Goal: Task Accomplishment & Management: Manage account settings

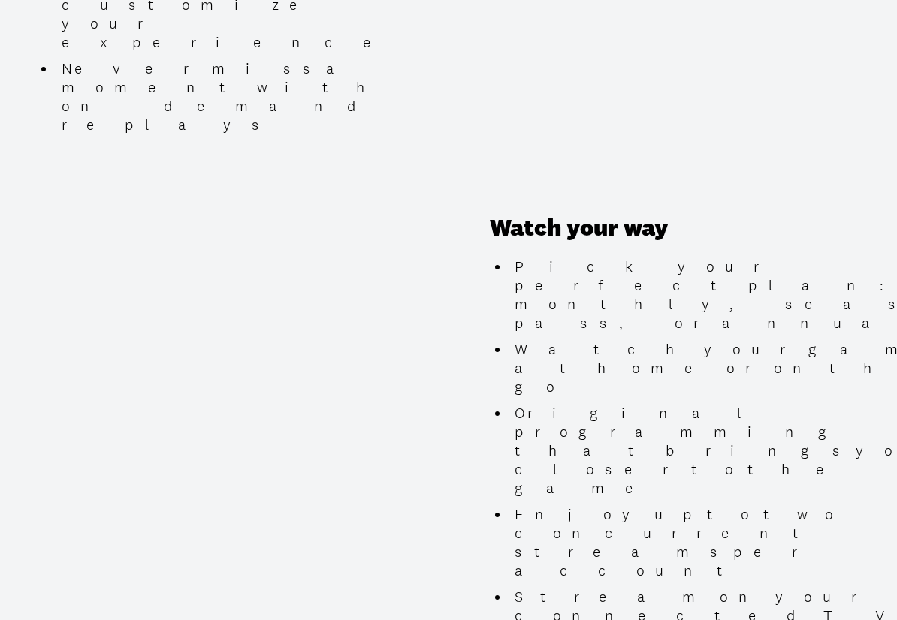
scroll to position [901, 0]
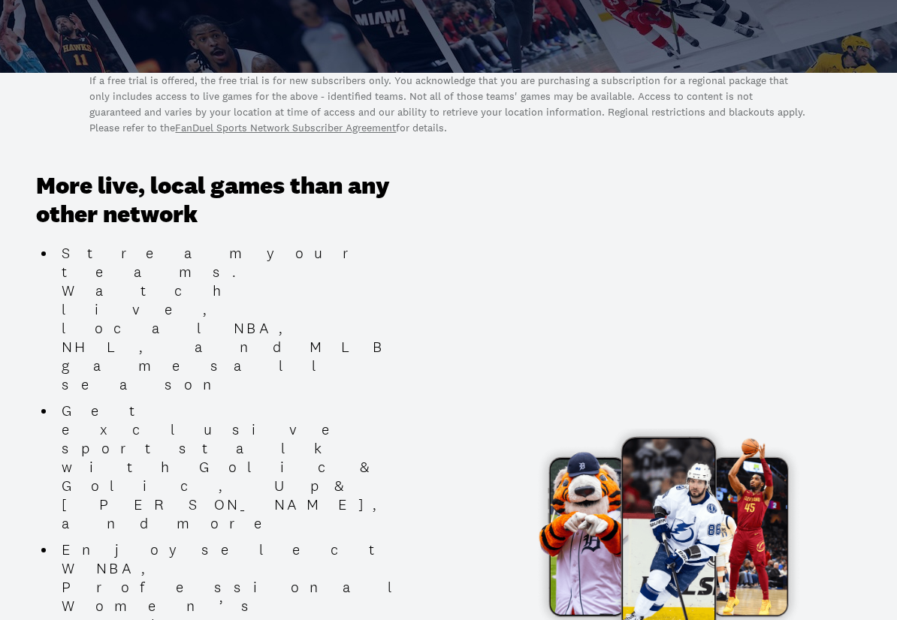
scroll to position [0, 0]
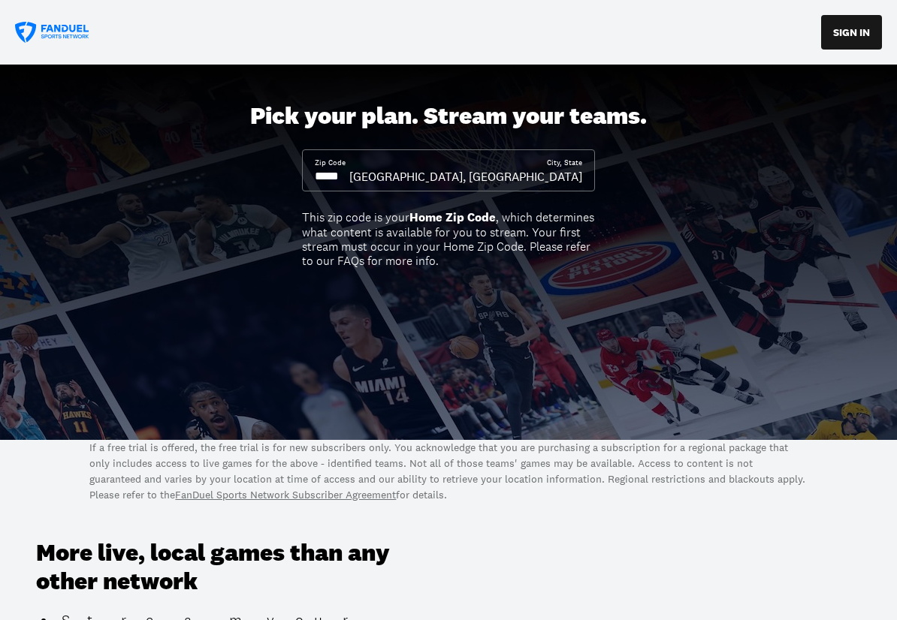
click at [349, 181] on input at bounding box center [332, 176] width 35 height 17
click at [318, 176] on input at bounding box center [332, 176] width 35 height 17
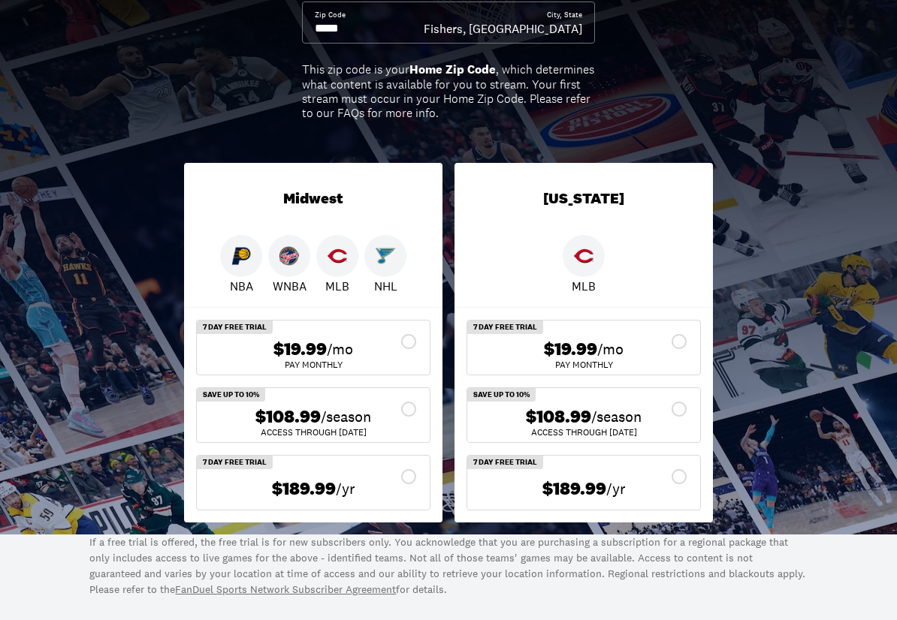
scroll to position [150, 0]
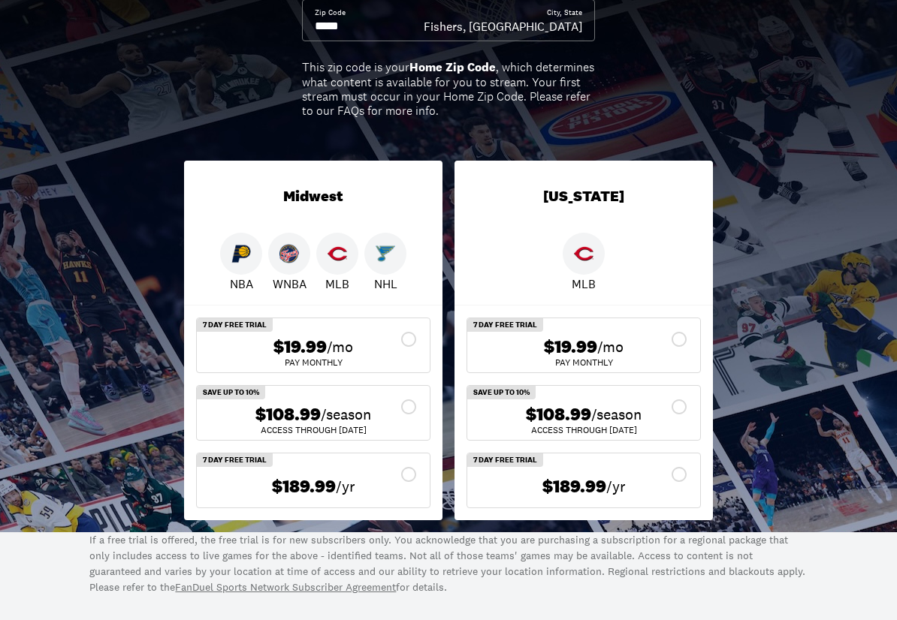
type input "*****"
click at [374, 409] on div "$108.99 /season" at bounding box center [313, 415] width 209 height 22
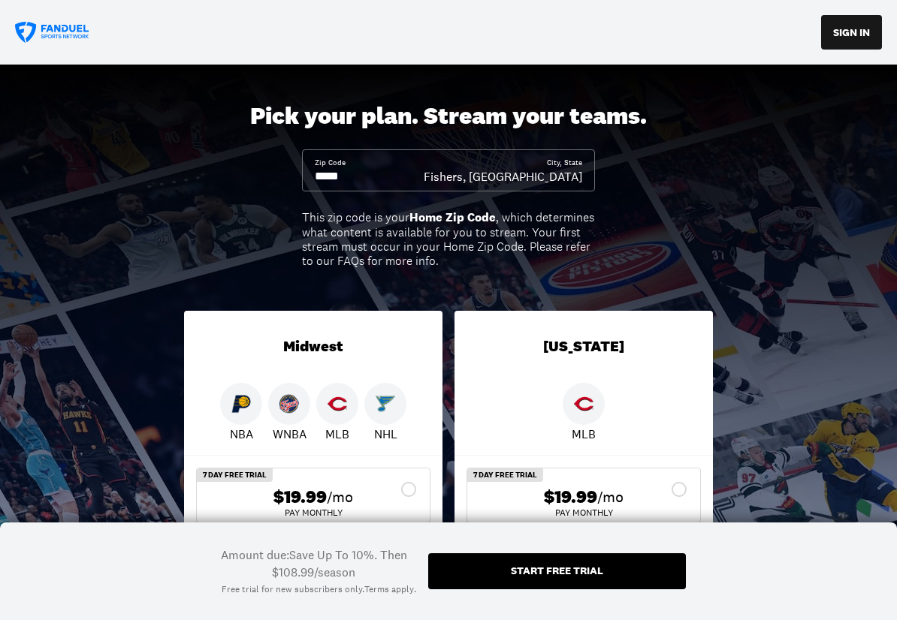
scroll to position [0, 0]
click at [858, 34] on button "SIGN IN" at bounding box center [851, 32] width 61 height 35
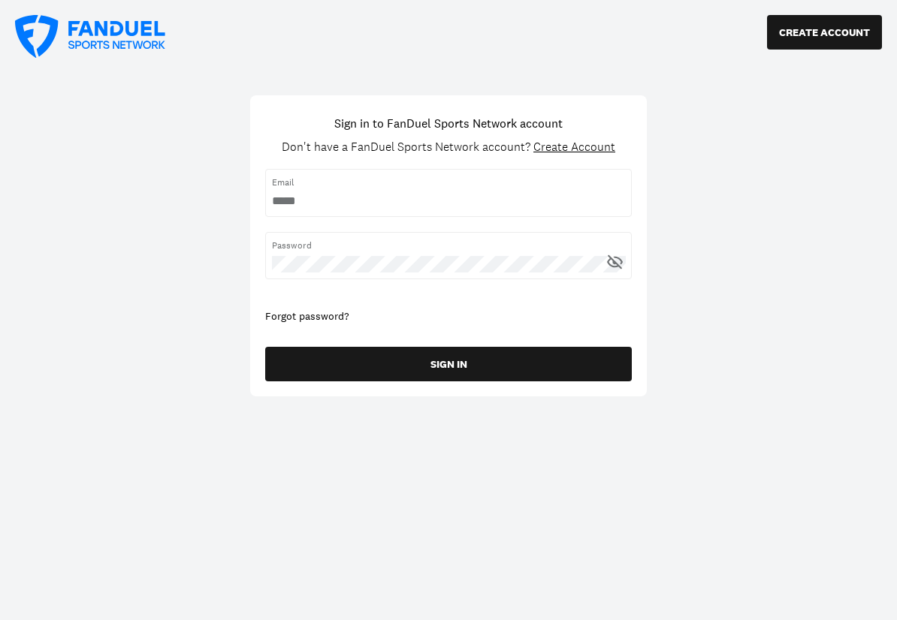
click at [418, 204] on input "username" at bounding box center [448, 201] width 353 height 17
type input "**********"
click at [265, 347] on button "SIGN IN" at bounding box center [448, 364] width 366 height 35
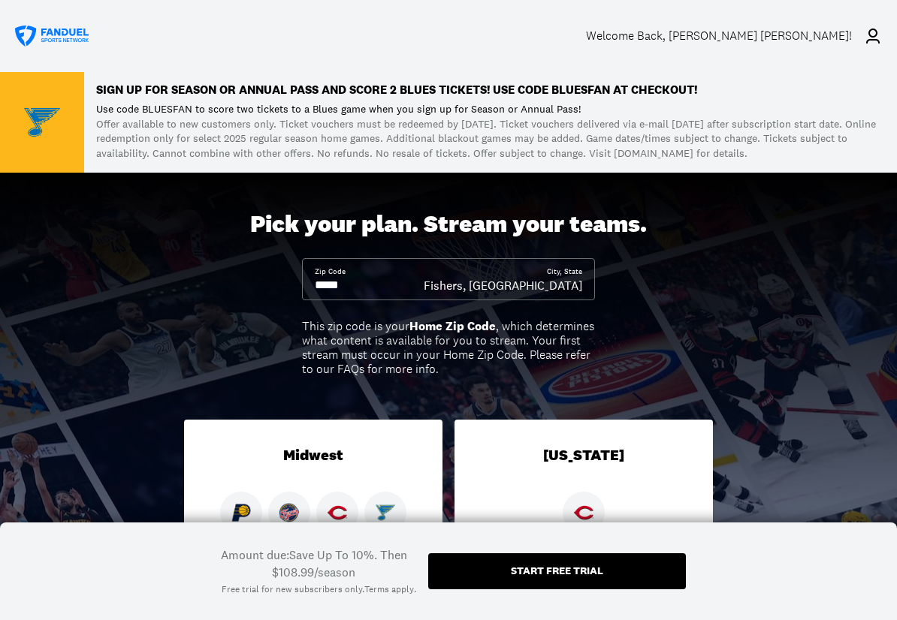
click at [169, 110] on p "Use code BLUESFAN to score two tickets to a Blues game when you sign up for Sea…" at bounding box center [490, 109] width 789 height 15
copy p "BLUESFAN"
click at [390, 148] on p "Offer available to new customers only. Ticket vouchers must be redeemed by [DAT…" at bounding box center [490, 139] width 789 height 44
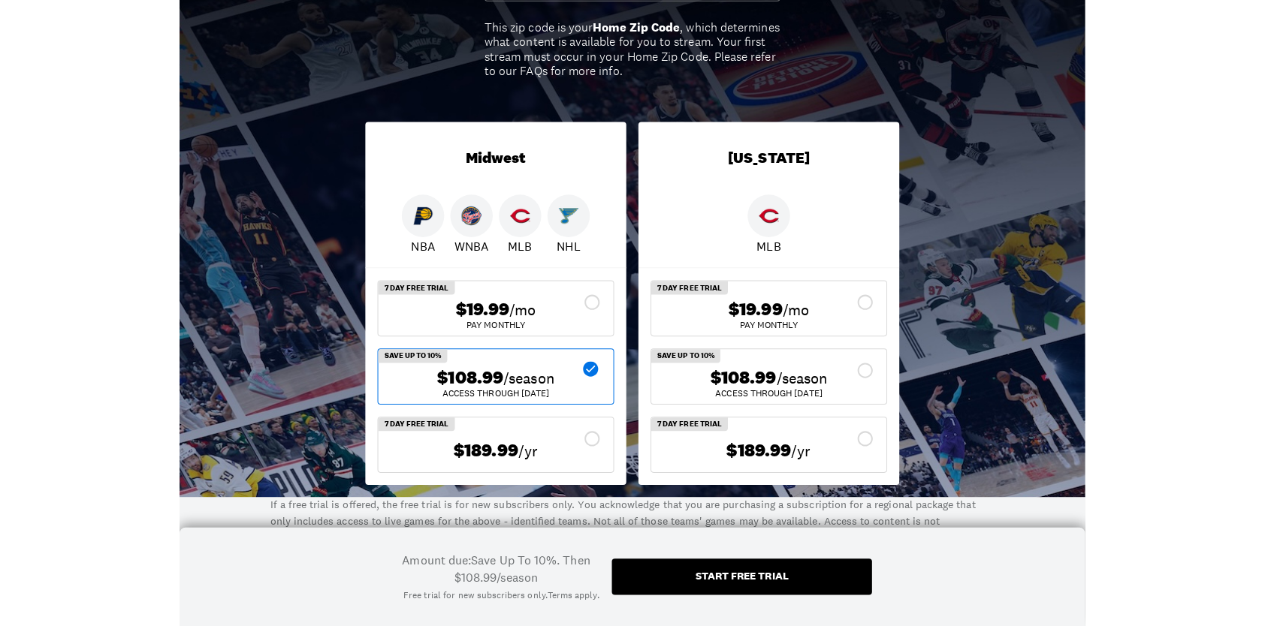
scroll to position [300, 0]
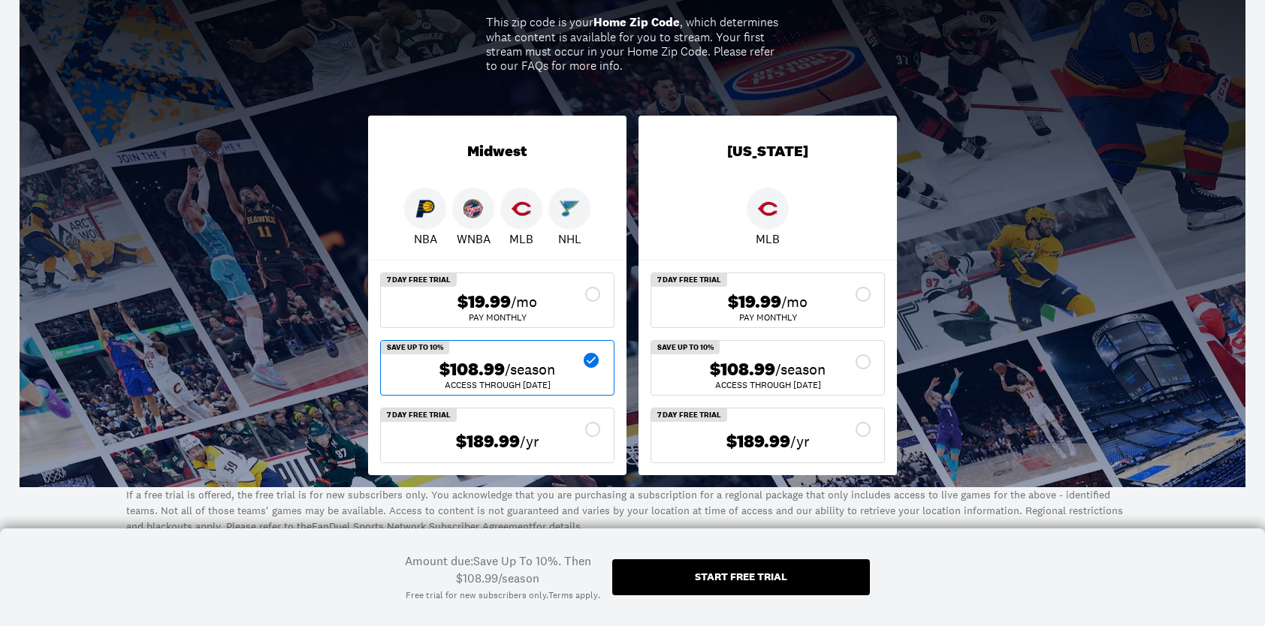
click at [587, 515] on p "If a free trial is offered, the free trial is for new subscribers only. You ack…" at bounding box center [632, 510] width 1012 height 47
click at [896, 421] on div "Pick your plan. Stream your teams. Zip Code City, State Fishers, IN This zip co…" at bounding box center [632, 178] width 1265 height 618
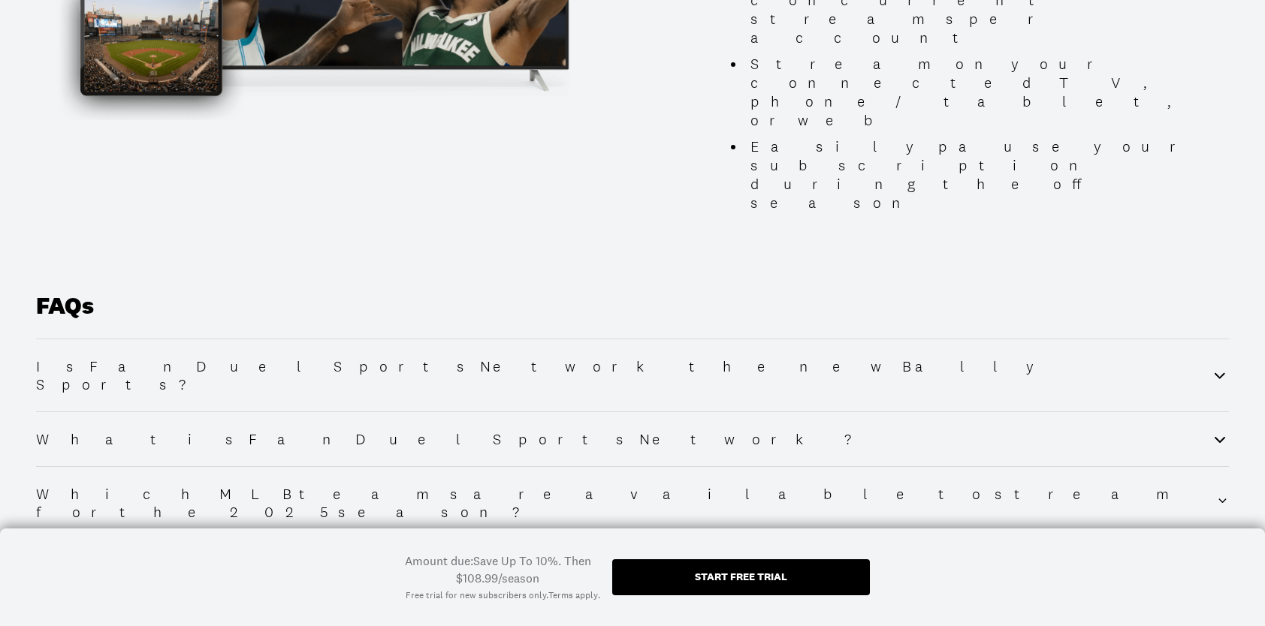
scroll to position [1802, 0]
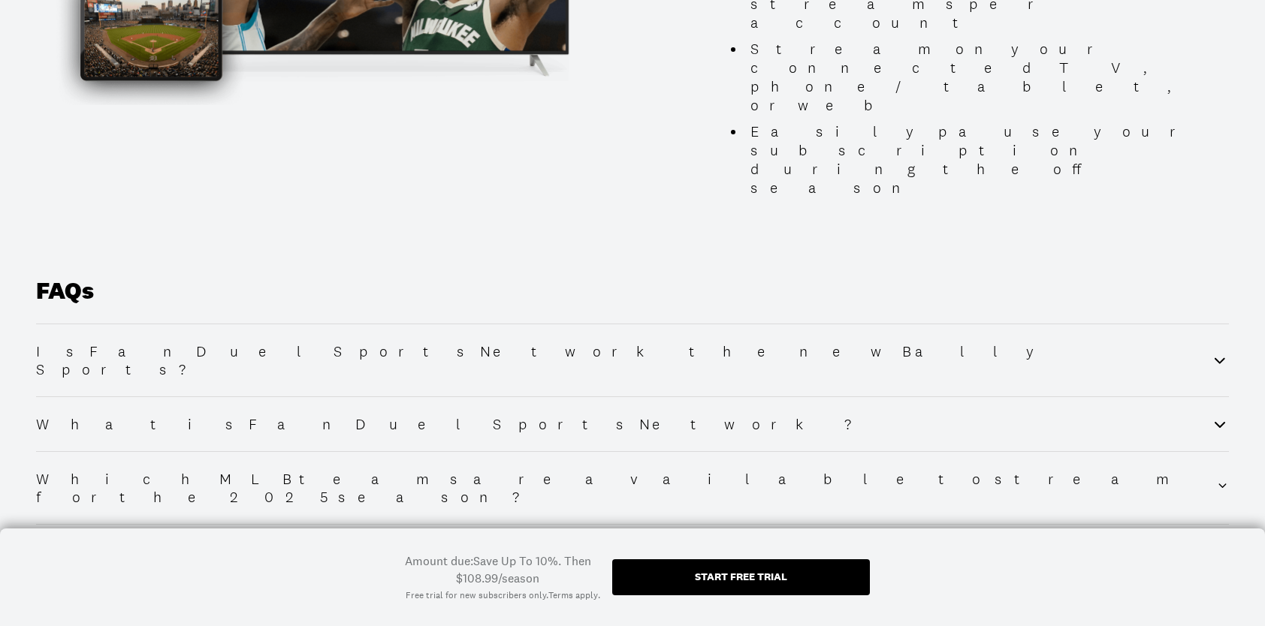
scroll to position [1819, 0]
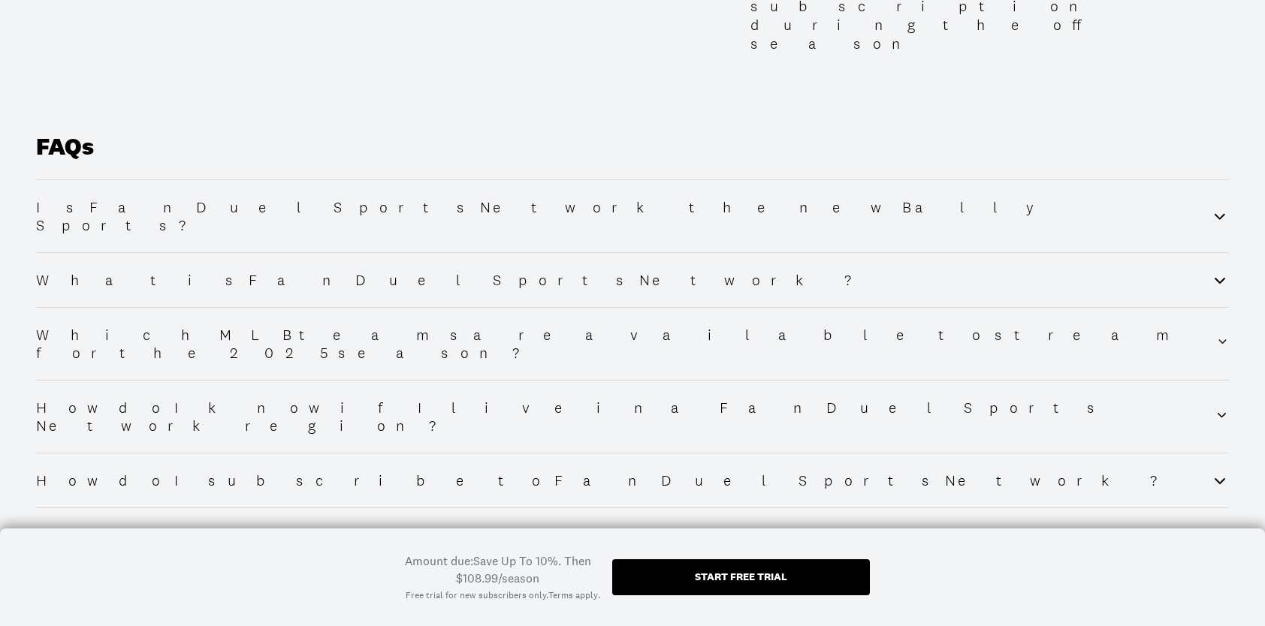
scroll to position [1969, 0]
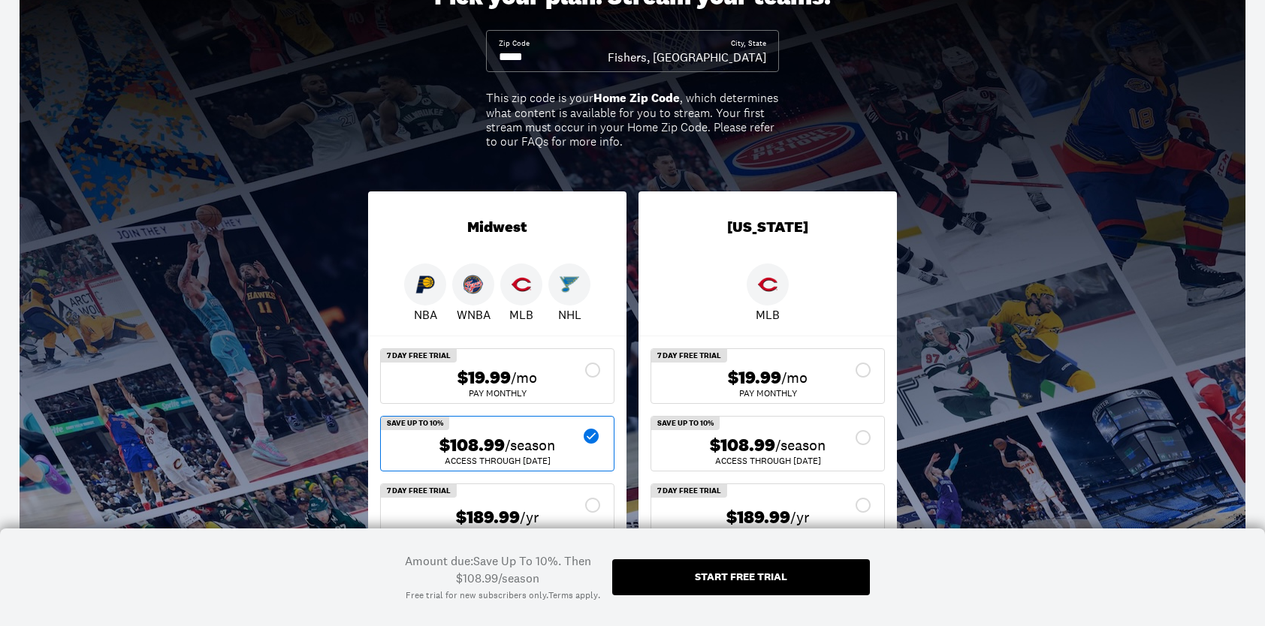
scroll to position [150, 0]
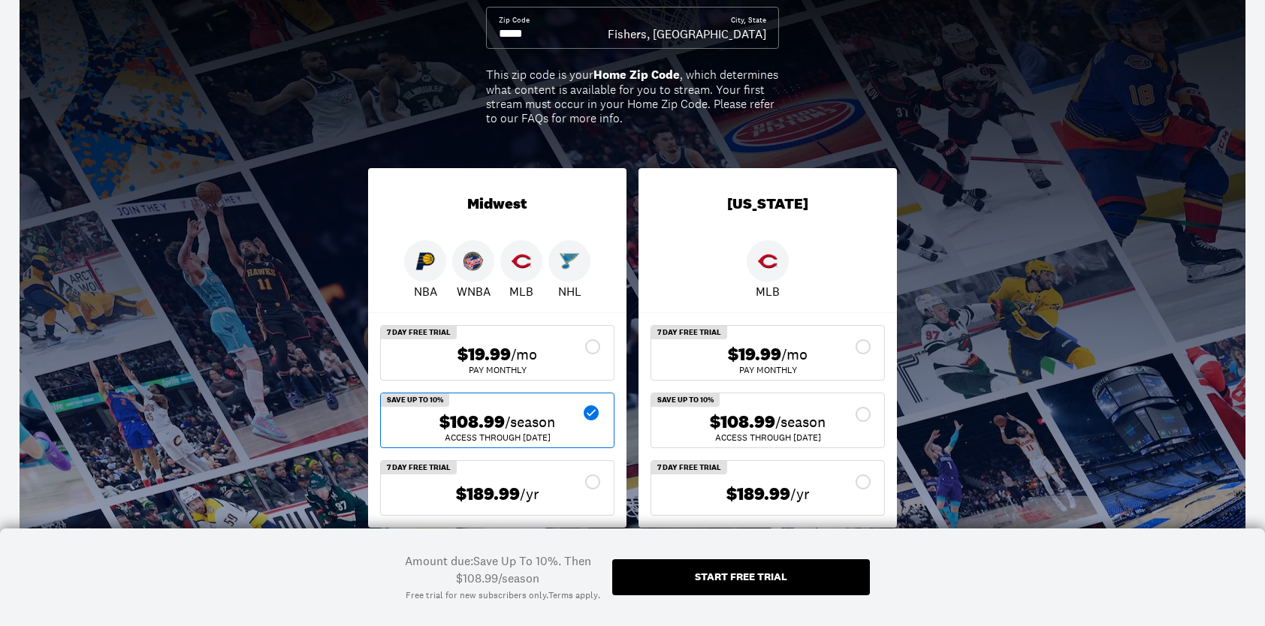
click at [952, 403] on div "Pick your plan. Stream your teams. Zip Code City, State Fishers, IN This zip co…" at bounding box center [632, 231] width 1265 height 618
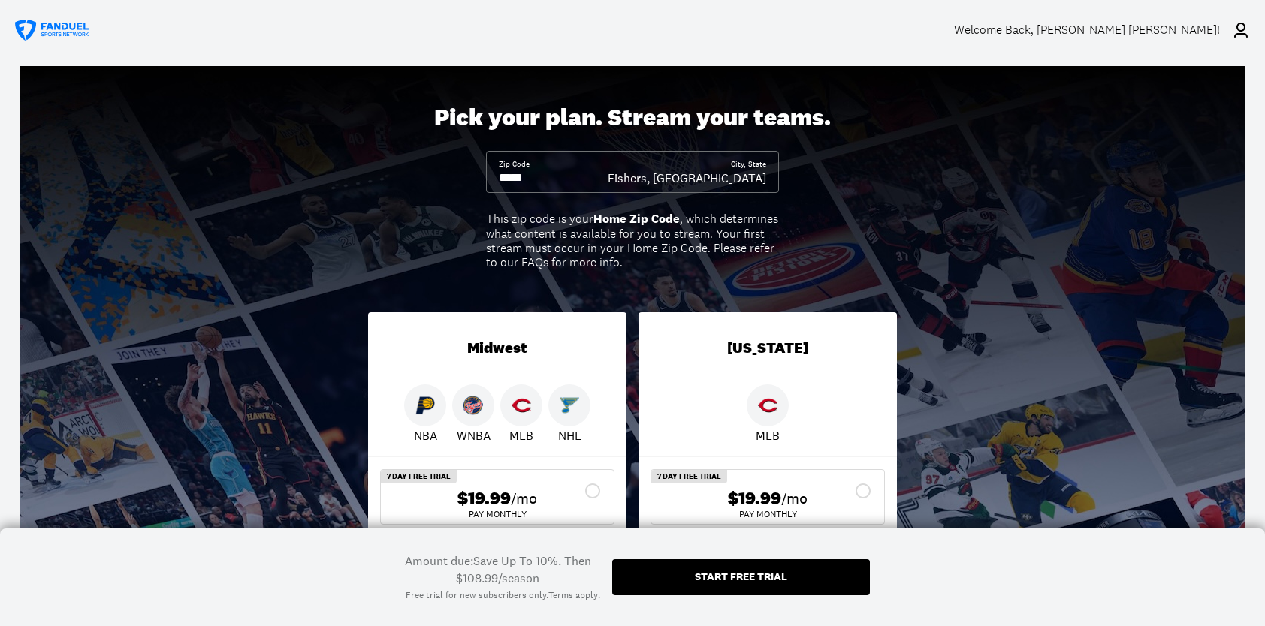
scroll to position [0, 0]
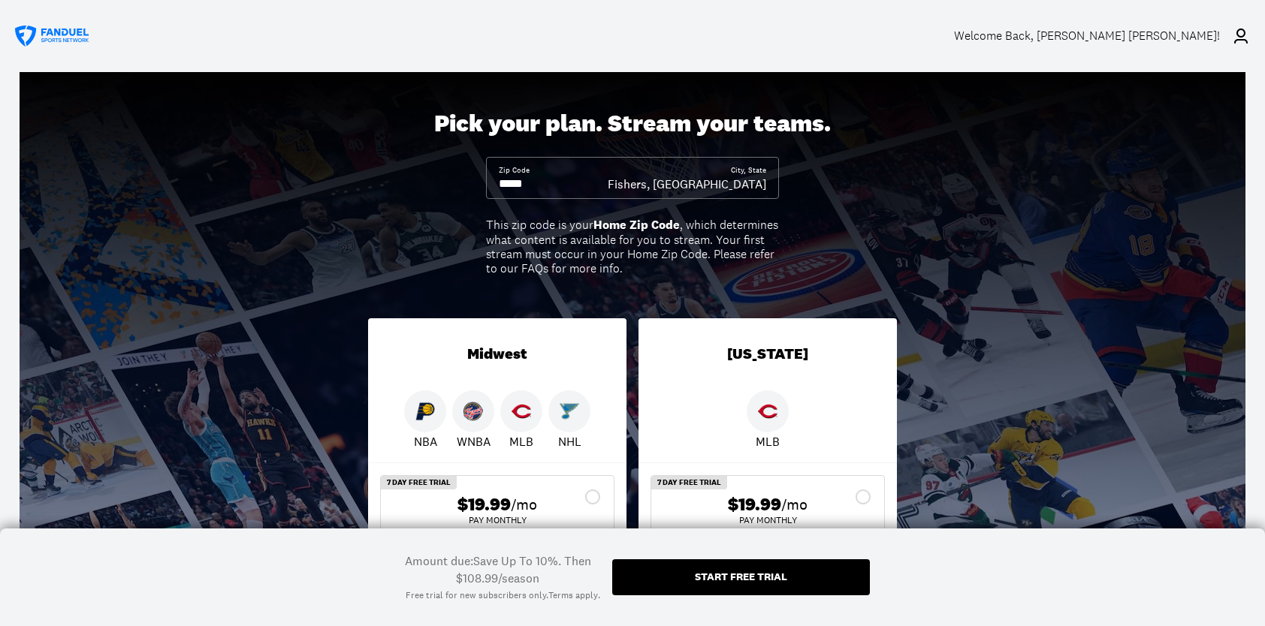
click at [1103, 342] on div "Pick your plan. Stream your teams. Zip Code City, State Fishers, IN This zip co…" at bounding box center [632, 381] width 1265 height 618
click at [1175, 33] on div "Welcome Back , Crosby Hoffman!" at bounding box center [1087, 36] width 266 height 14
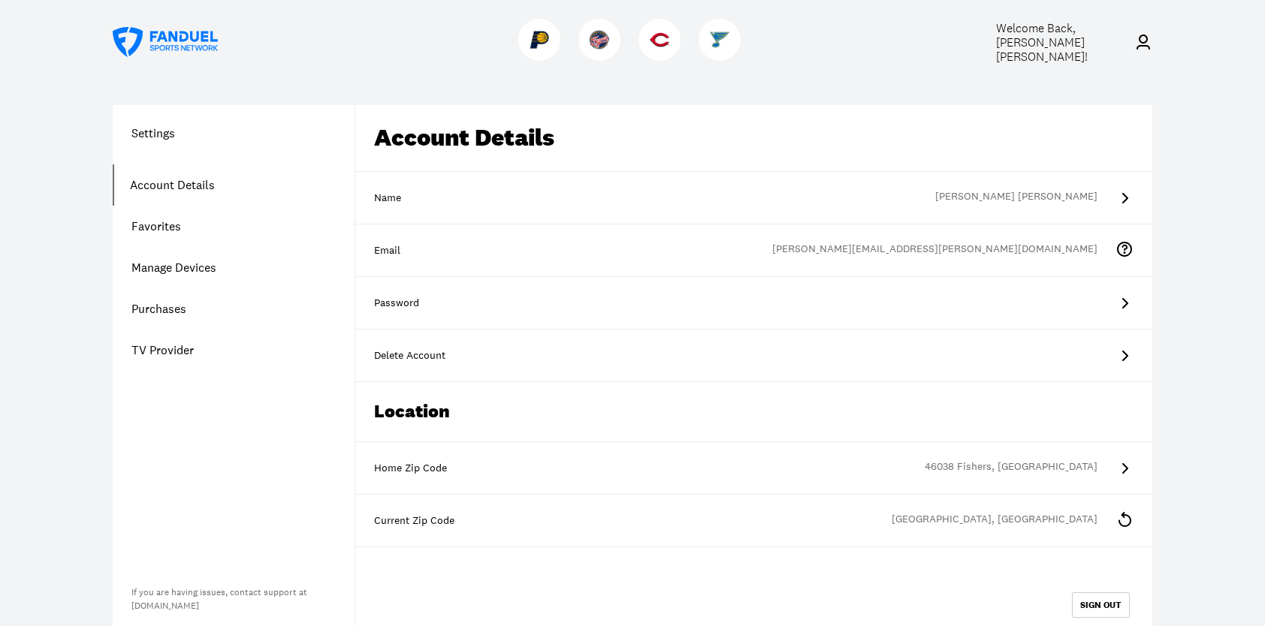
click at [216, 266] on link "Manage Devices" at bounding box center [234, 267] width 242 height 41
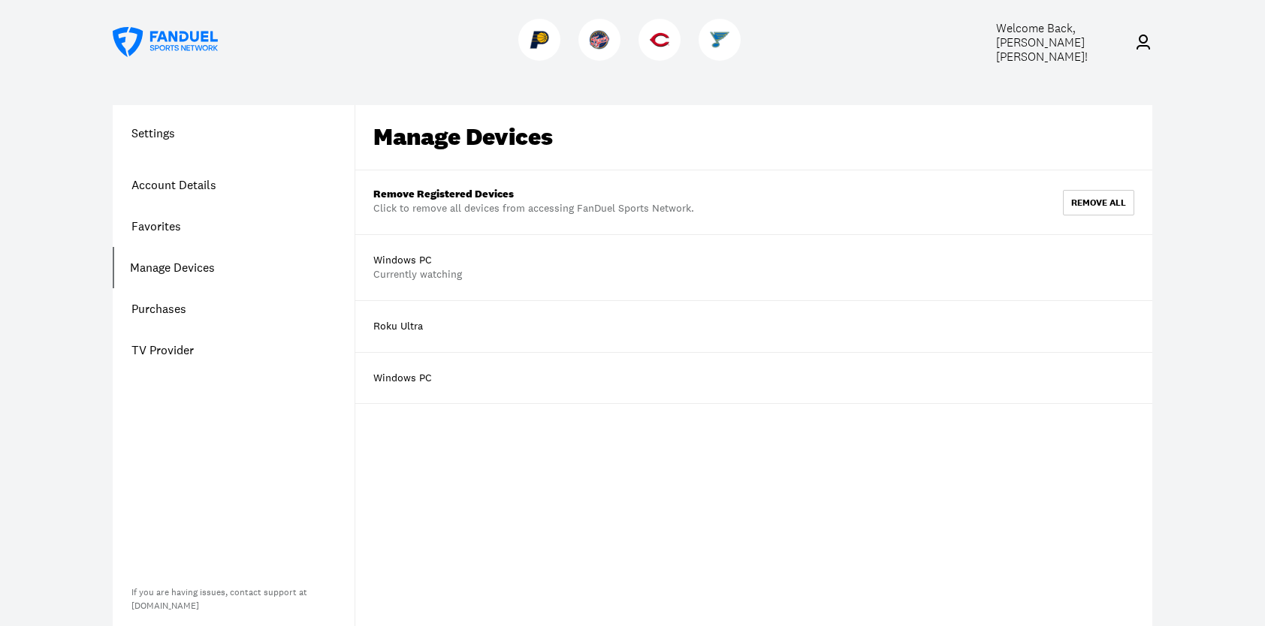
click at [171, 306] on link "Purchases" at bounding box center [234, 308] width 242 height 41
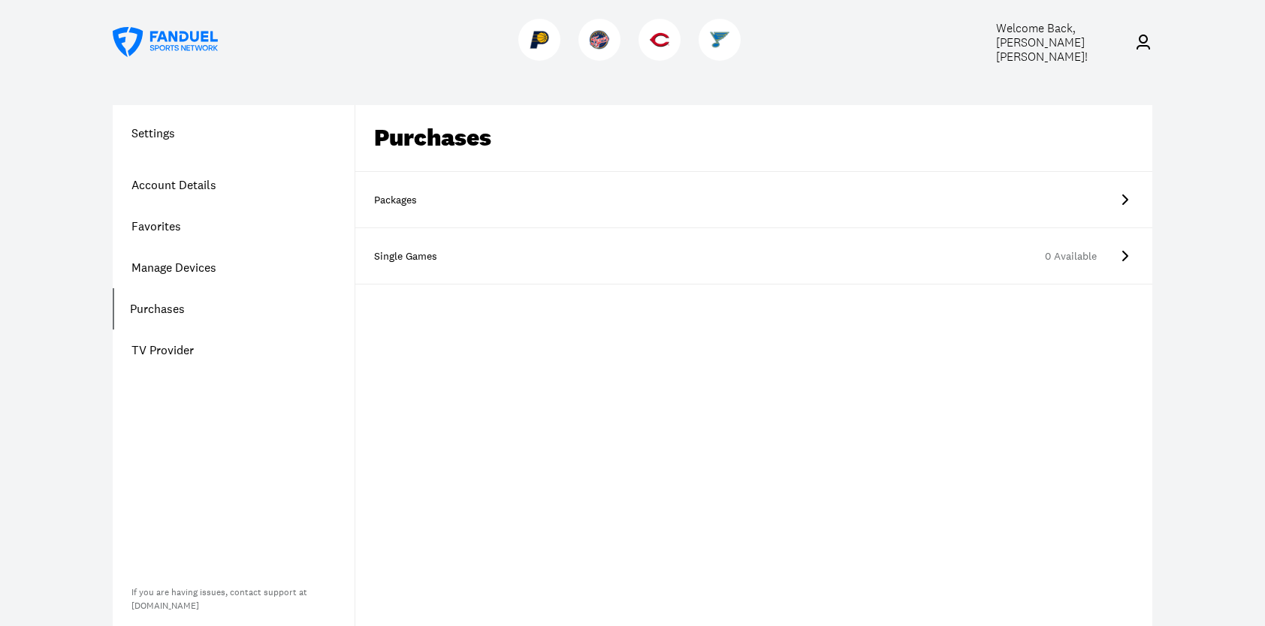
click at [729, 194] on link "Packages" at bounding box center [753, 200] width 797 height 56
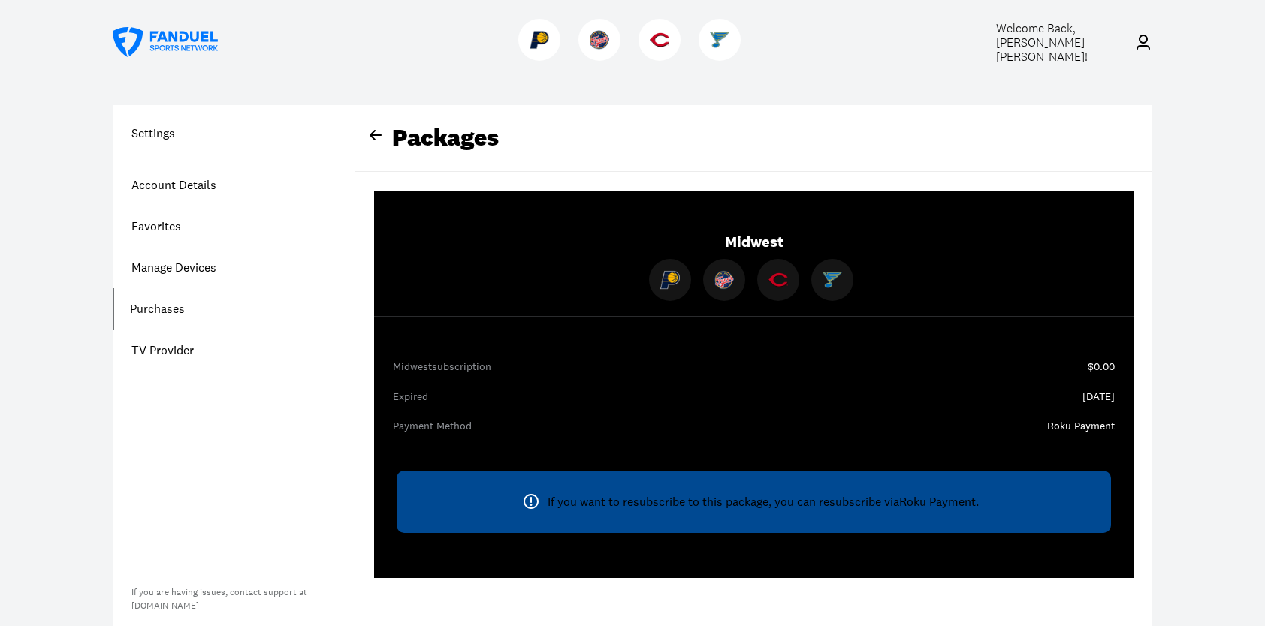
click at [180, 182] on link "Account Details" at bounding box center [234, 184] width 242 height 41
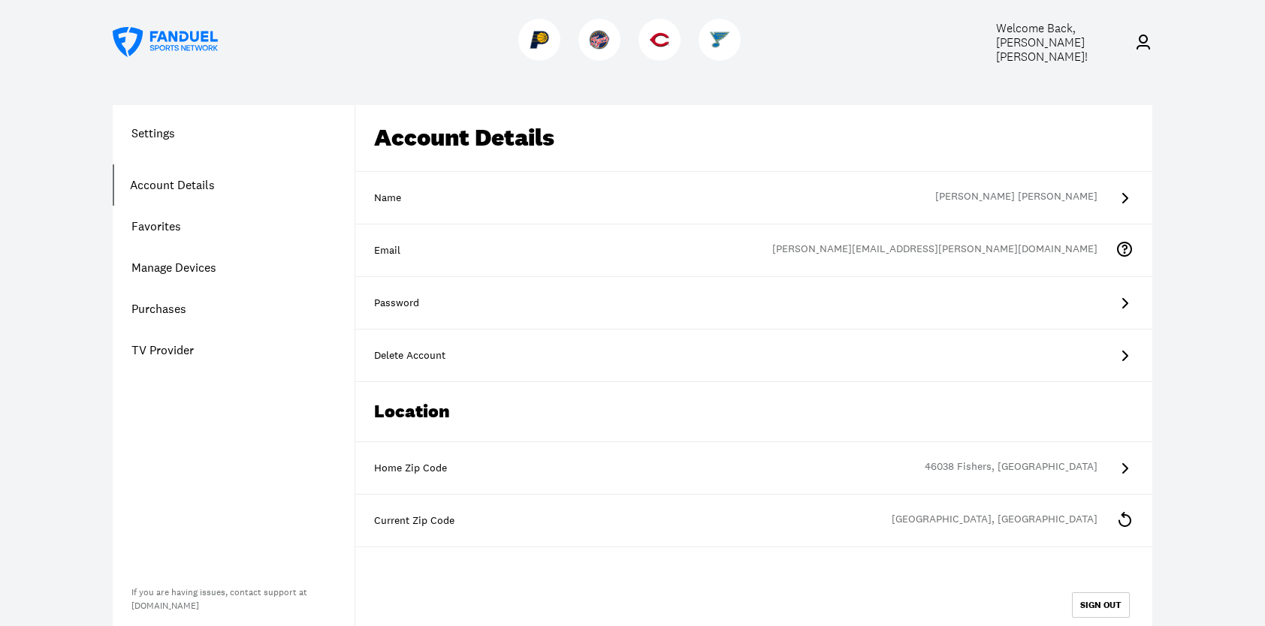
click at [181, 309] on link "Purchases" at bounding box center [234, 308] width 242 height 41
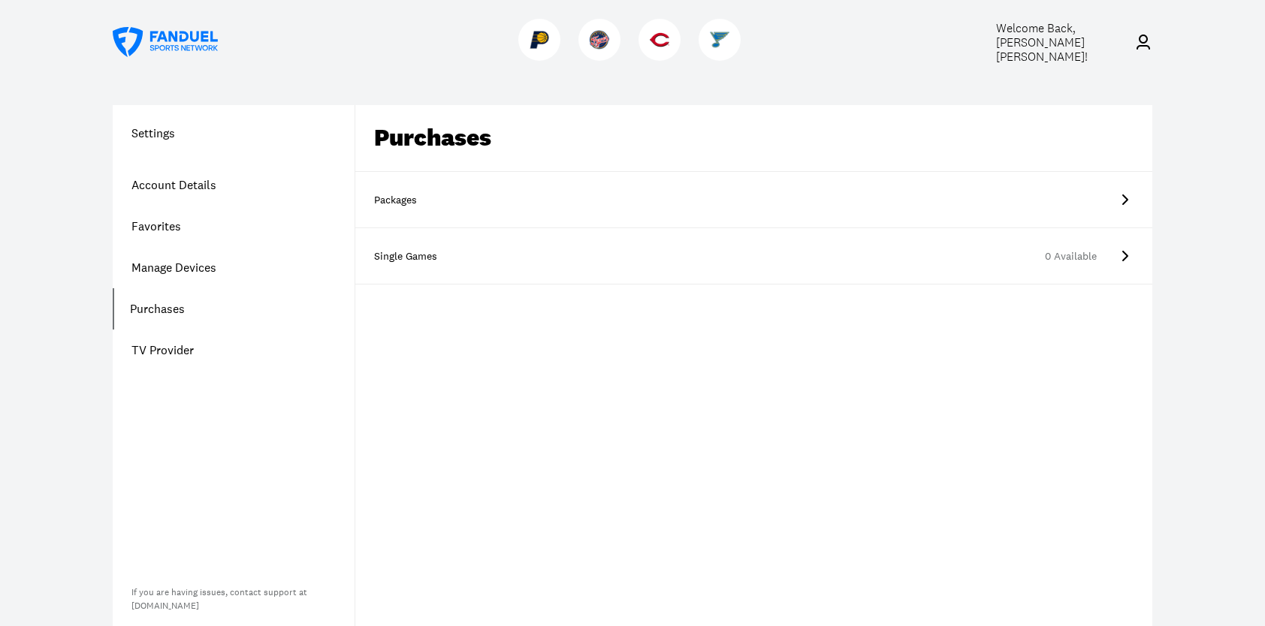
click at [176, 344] on link "TV Provider" at bounding box center [234, 350] width 242 height 41
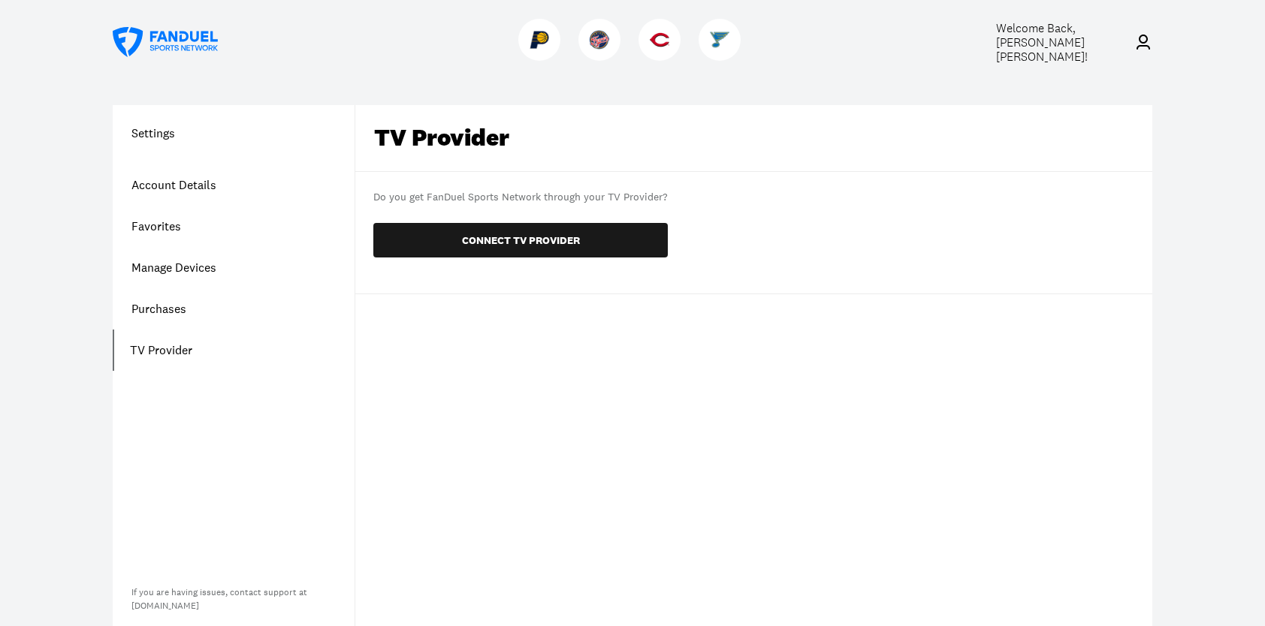
click at [175, 230] on link "Favorites" at bounding box center [234, 226] width 242 height 41
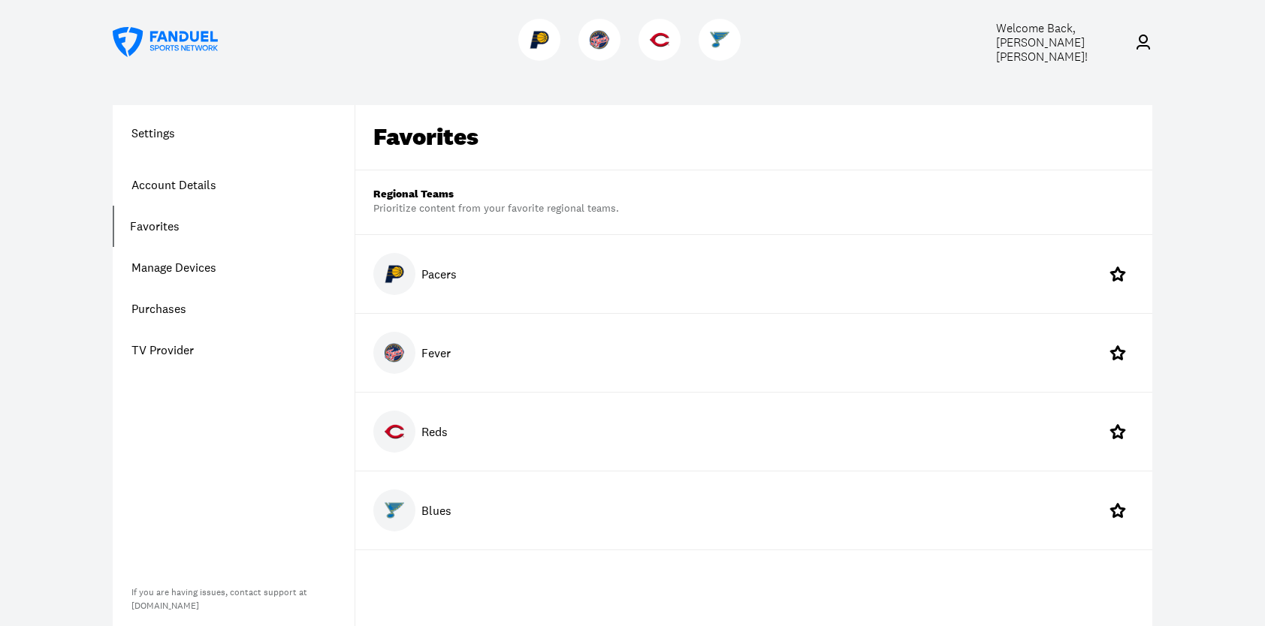
click at [704, 50] on div at bounding box center [719, 40] width 42 height 42
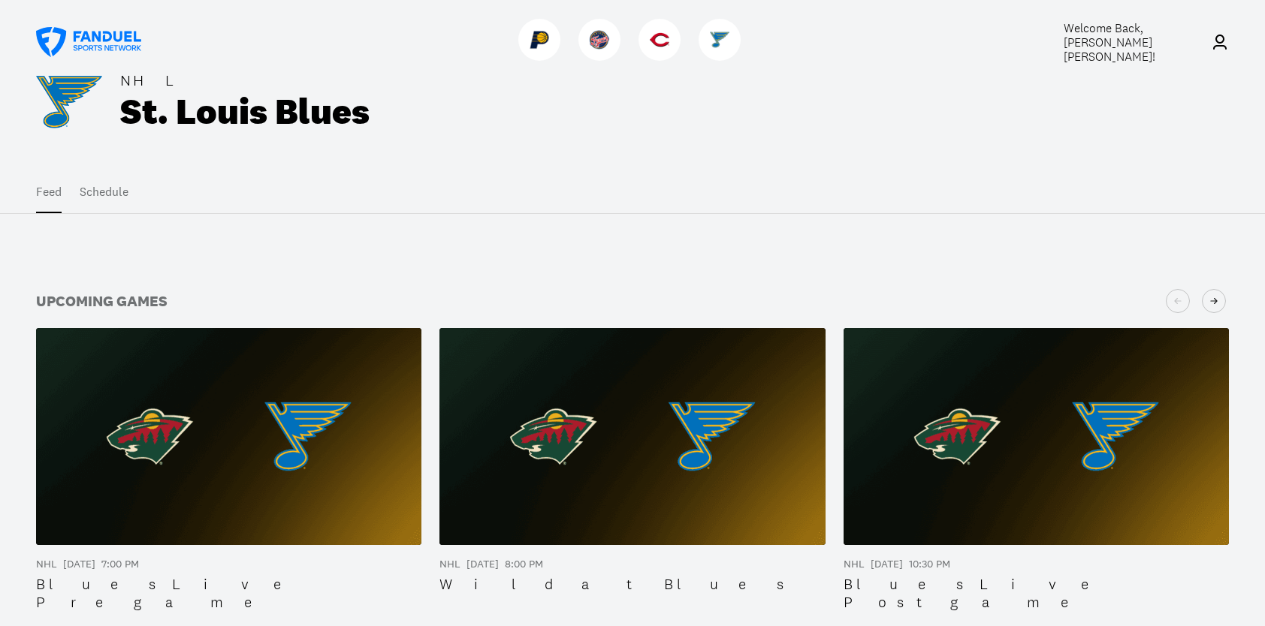
click at [550, 45] on div at bounding box center [539, 40] width 42 height 42
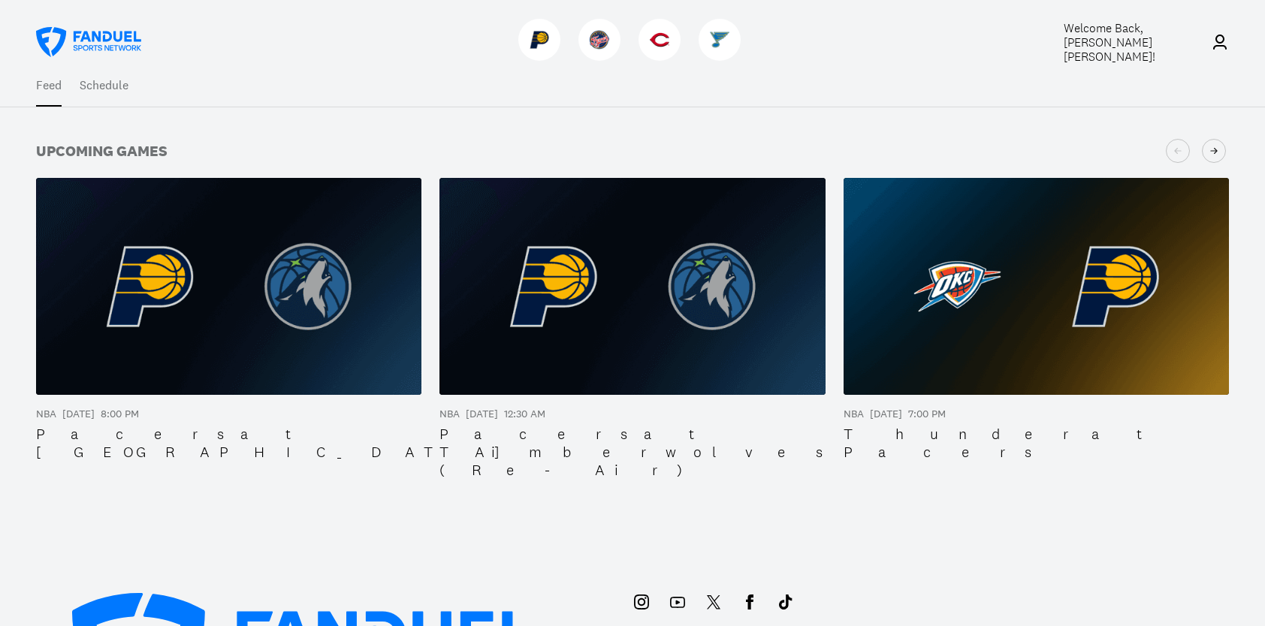
scroll to position [451, 0]
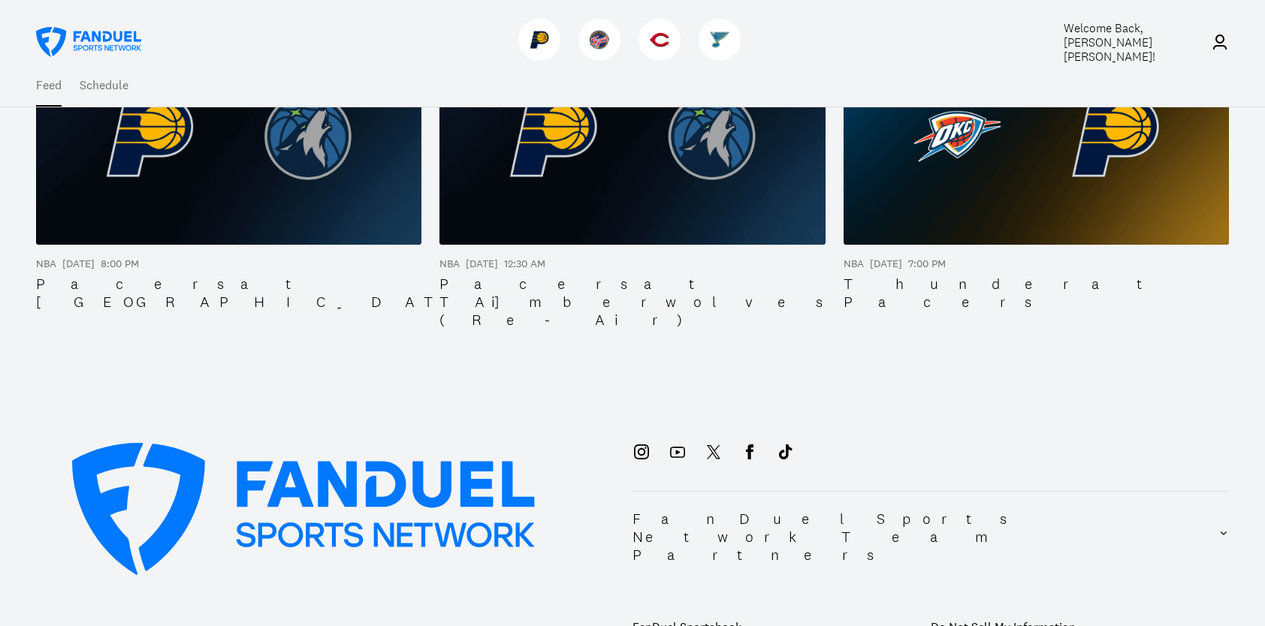
click at [691, 392] on div "NBA Indiana Pacers Feed Schedule Upcoming Games NBA Oct 7 8:00 PM Pacers at Tim…" at bounding box center [632, 82] width 1265 height 626
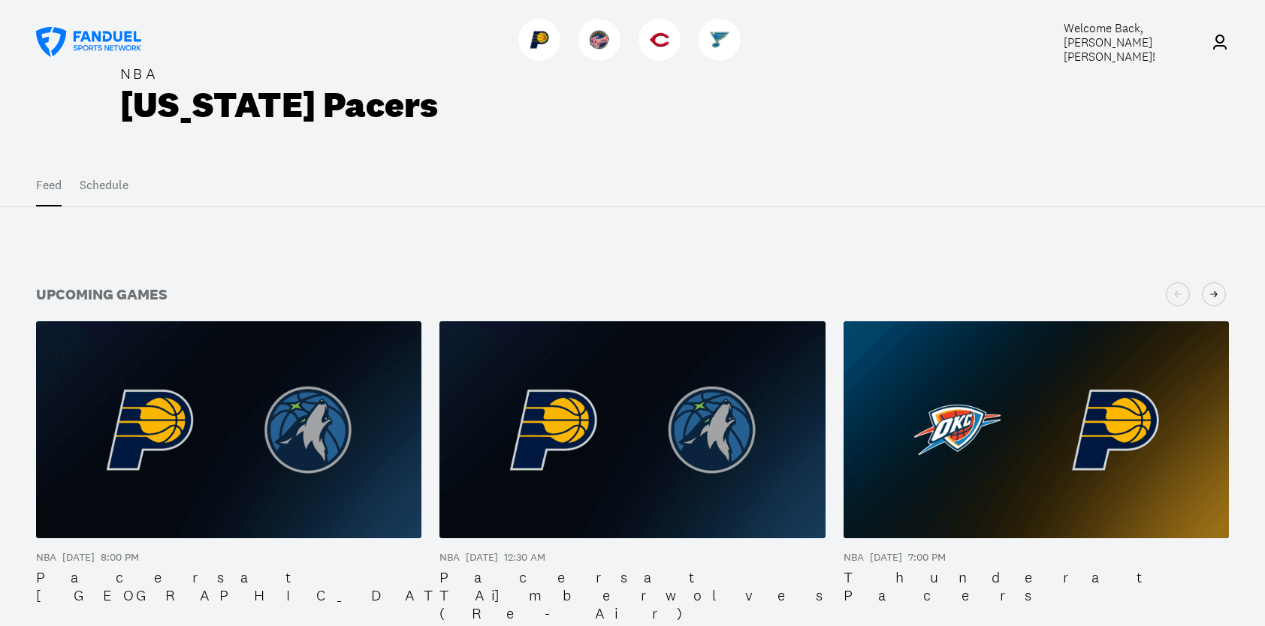
scroll to position [0, 0]
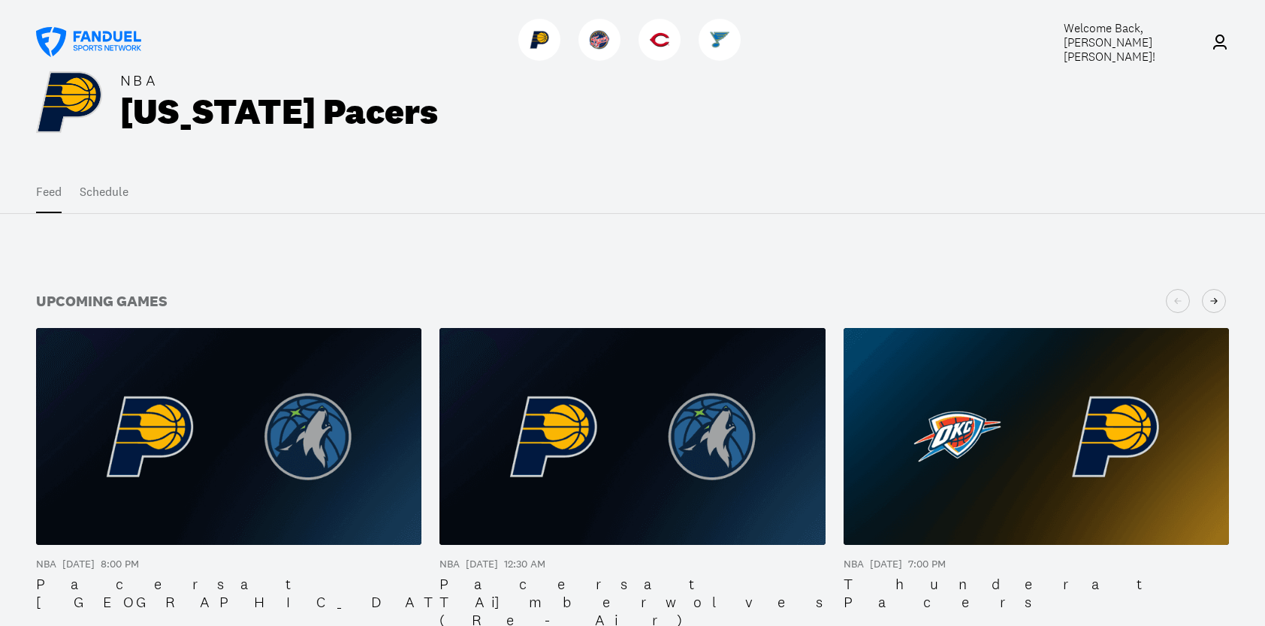
click at [108, 193] on button "Schedule" at bounding box center [104, 192] width 49 height 42
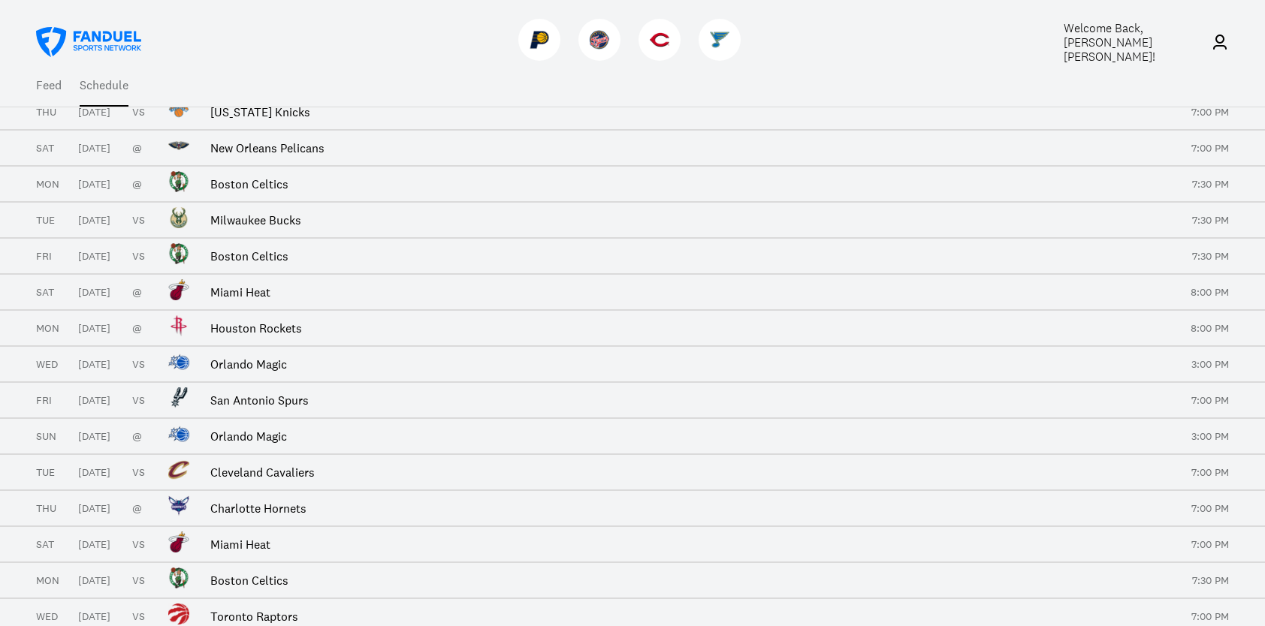
scroll to position [1502, 0]
